Goal: Information Seeking & Learning: Learn about a topic

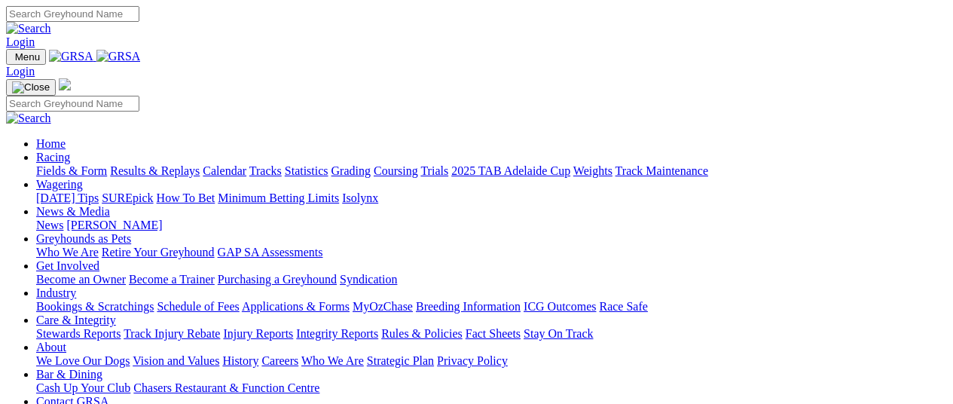
scroll to position [1, 0]
click at [63, 218] on link "News" at bounding box center [49, 224] width 27 height 13
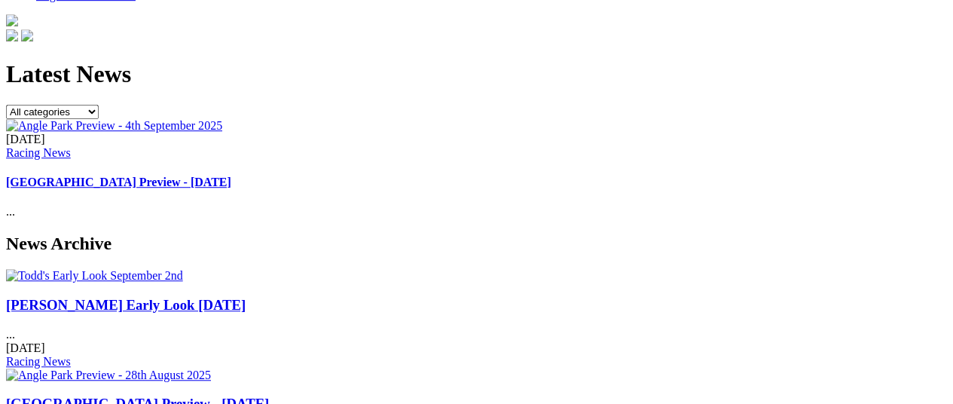
scroll to position [447, 0]
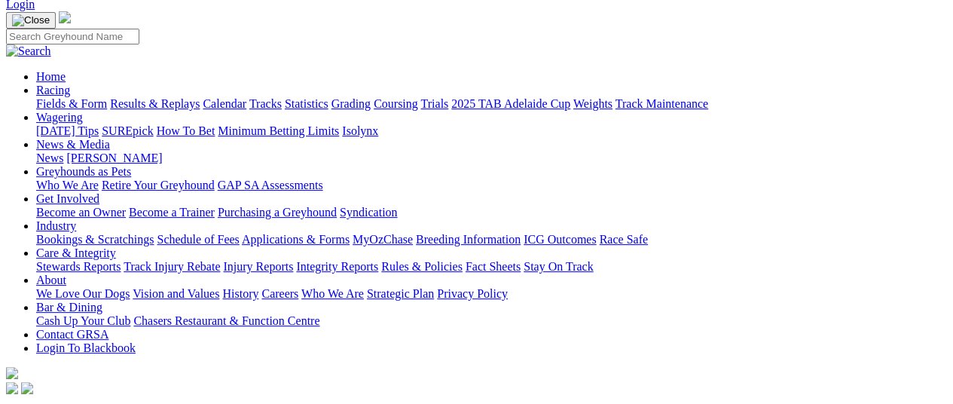
scroll to position [66, 0]
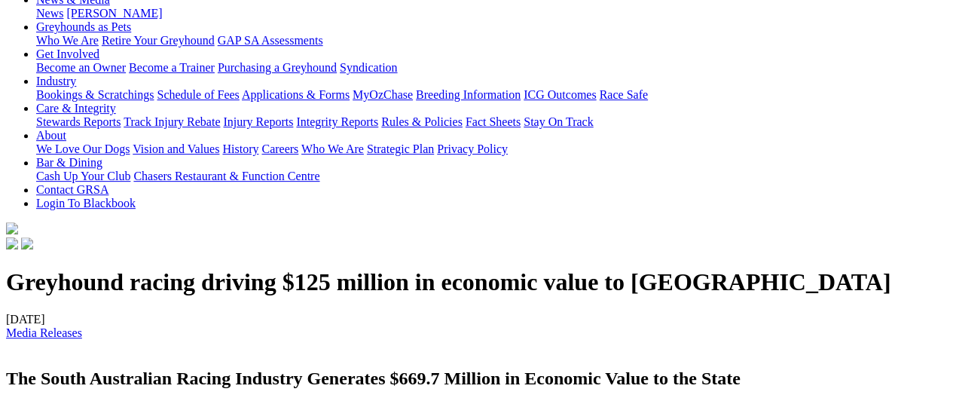
scroll to position [240, 0]
